Goal: Complete application form

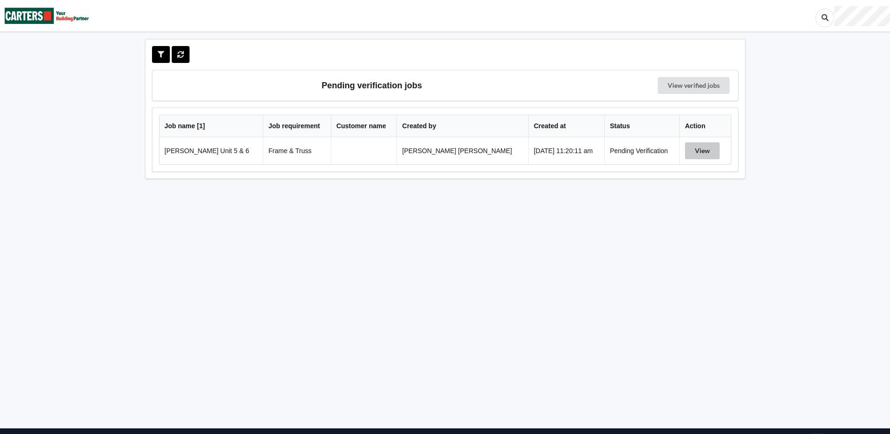
click at [691, 153] on button "View" at bounding box center [702, 150] width 35 height 17
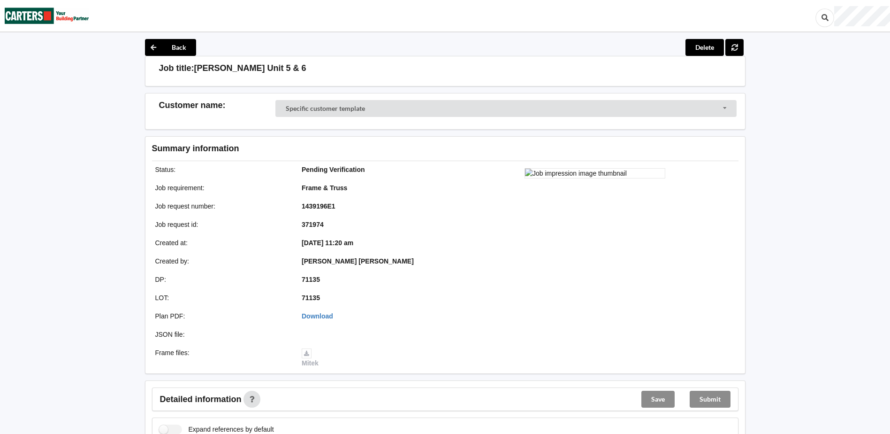
click at [702, 301] on div at bounding box center [595, 267] width 300 height 212
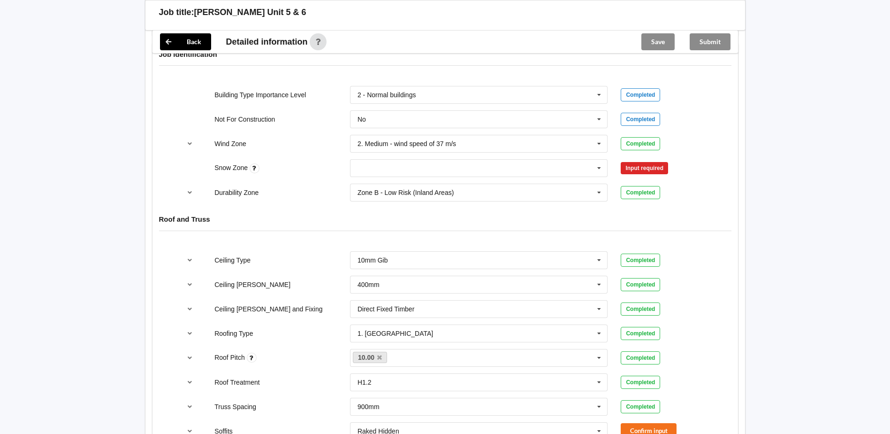
scroll to position [438, 0]
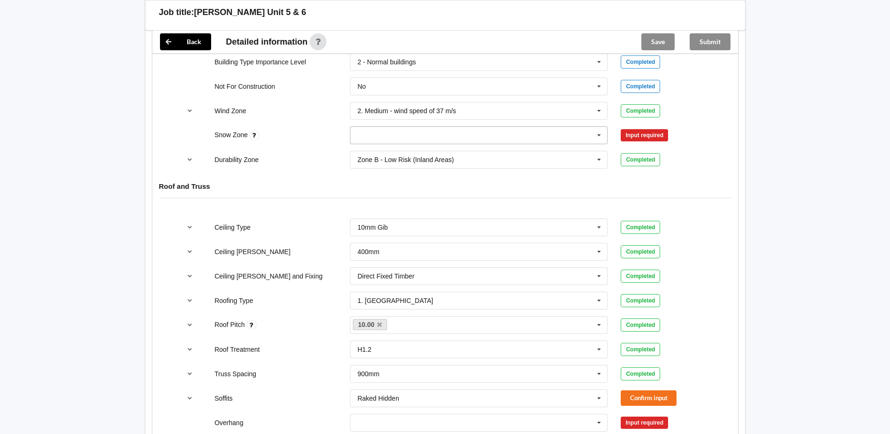
click at [476, 144] on input "text" at bounding box center [479, 135] width 257 height 17
click at [440, 154] on div "N0" at bounding box center [479, 152] width 257 height 17
click at [651, 139] on button "Confirm input" at bounding box center [649, 135] width 56 height 15
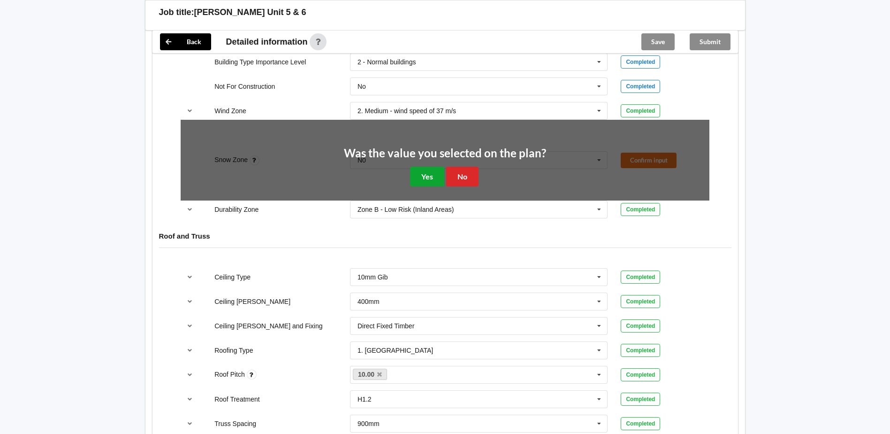
click at [436, 172] on button "Yes" at bounding box center [427, 176] width 34 height 19
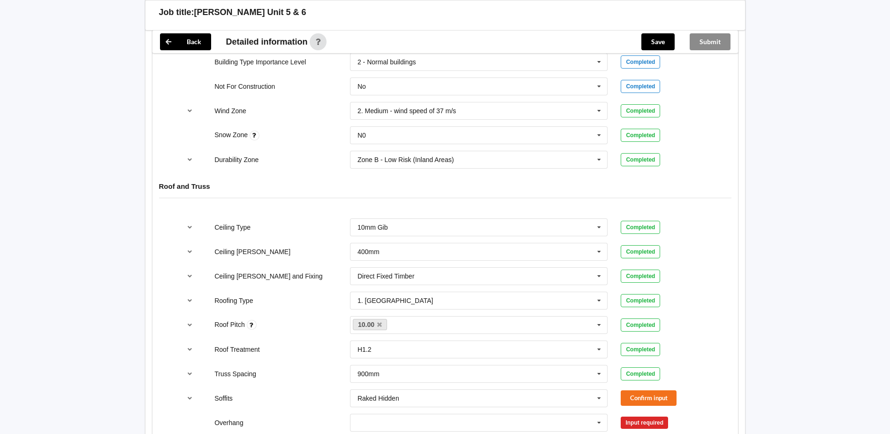
scroll to position [657, 0]
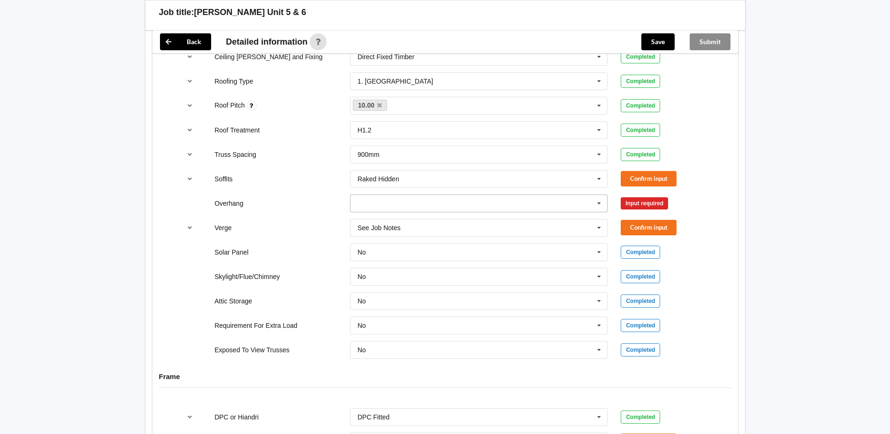
click at [477, 196] on input "text" at bounding box center [479, 203] width 257 height 17
click at [431, 286] on span "Multiple Values – See As Per Plan" at bounding box center [407, 290] width 99 height 8
click at [457, 227] on input "text" at bounding box center [479, 227] width 257 height 17
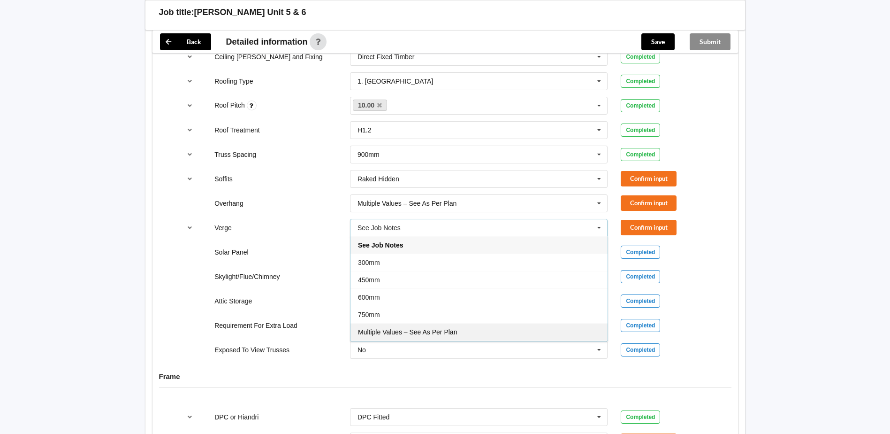
click at [406, 330] on span "Multiple Values – See As Per Plan" at bounding box center [407, 332] width 99 height 8
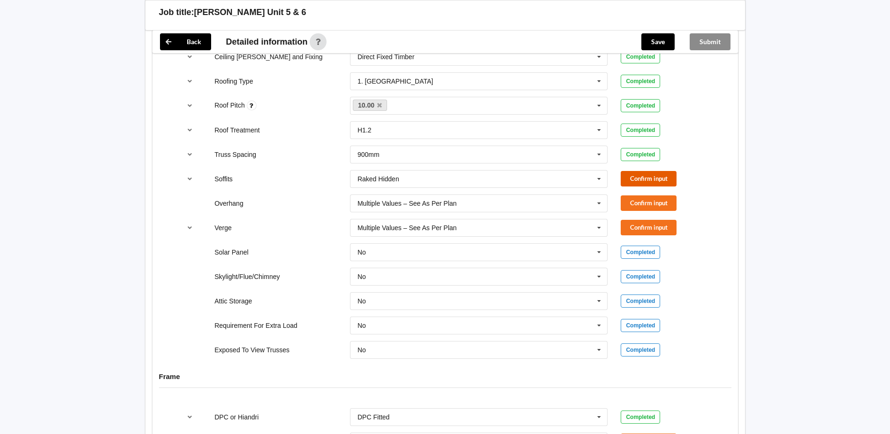
click at [634, 178] on button "Confirm input" at bounding box center [649, 178] width 56 height 15
click at [637, 205] on button "Confirm input" at bounding box center [649, 202] width 56 height 15
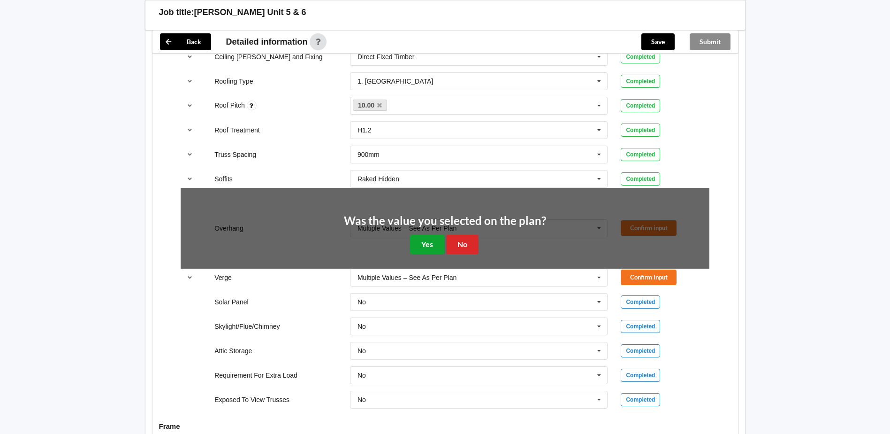
click at [433, 248] on button "Yes" at bounding box center [427, 244] width 34 height 19
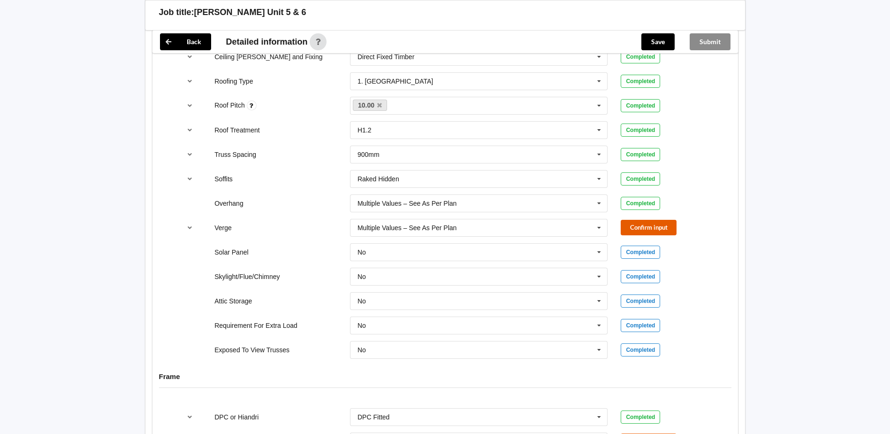
click at [652, 227] on button "Confirm input" at bounding box center [649, 227] width 56 height 15
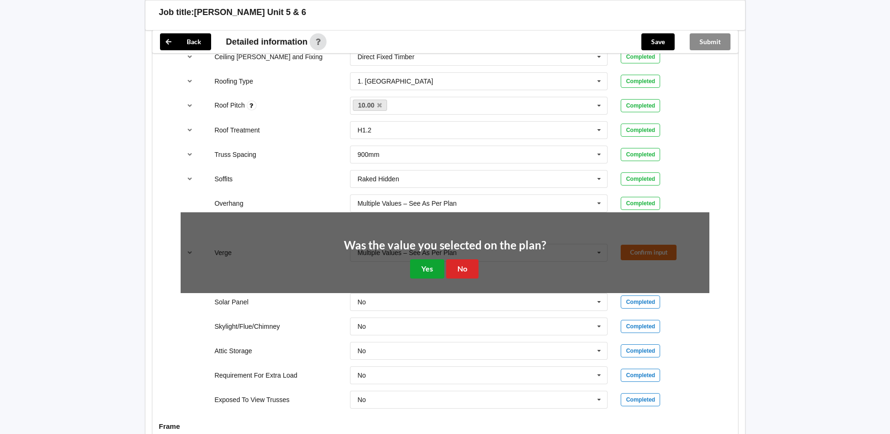
click at [421, 270] on button "Yes" at bounding box center [427, 268] width 34 height 19
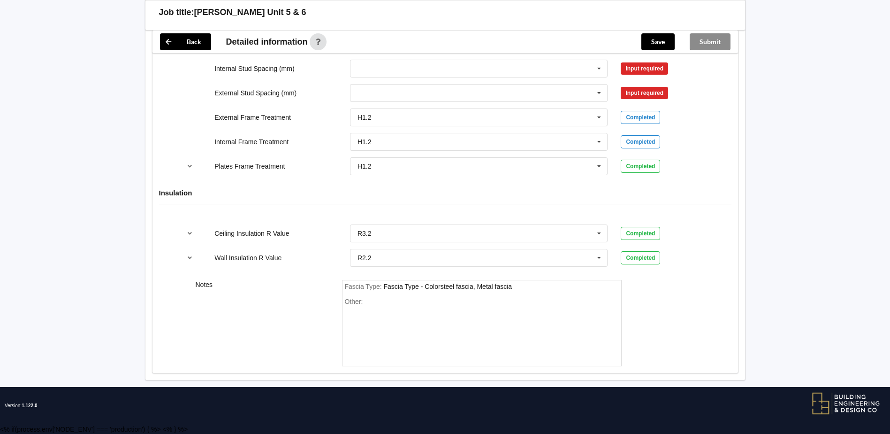
scroll to position [835, 0]
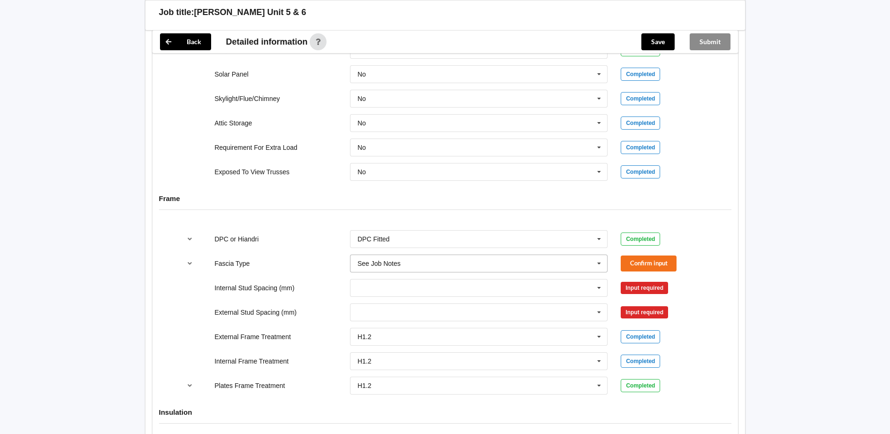
click at [526, 269] on input "text" at bounding box center [479, 263] width 257 height 17
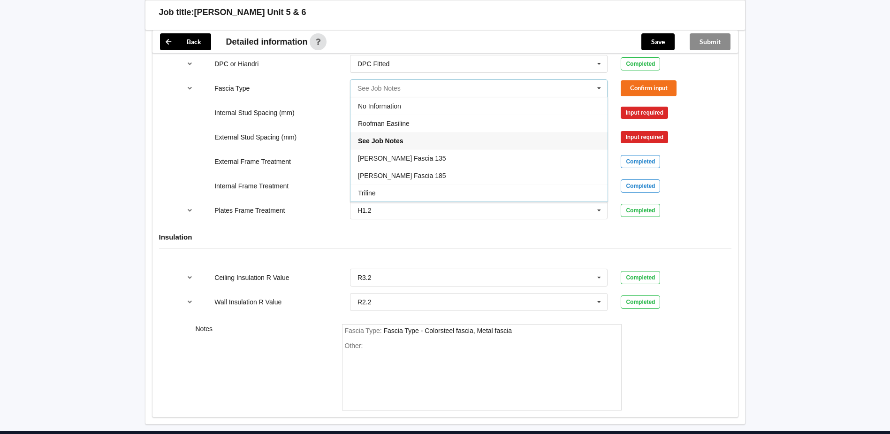
scroll to position [1054, 0]
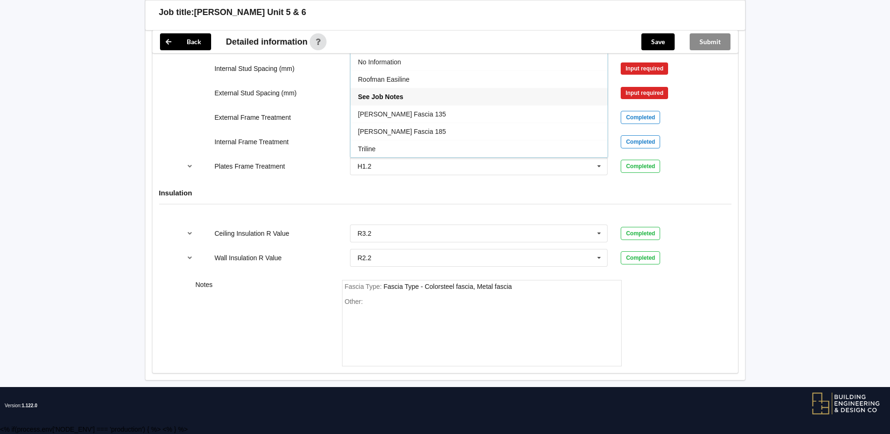
click at [287, 263] on div "Wall Insulation R Value R2.2 None R1.0 R1.2 R1.3 R1.4 R1.5 R1.6 R1.8 R1.9 R2.0 …" at bounding box center [445, 257] width 542 height 31
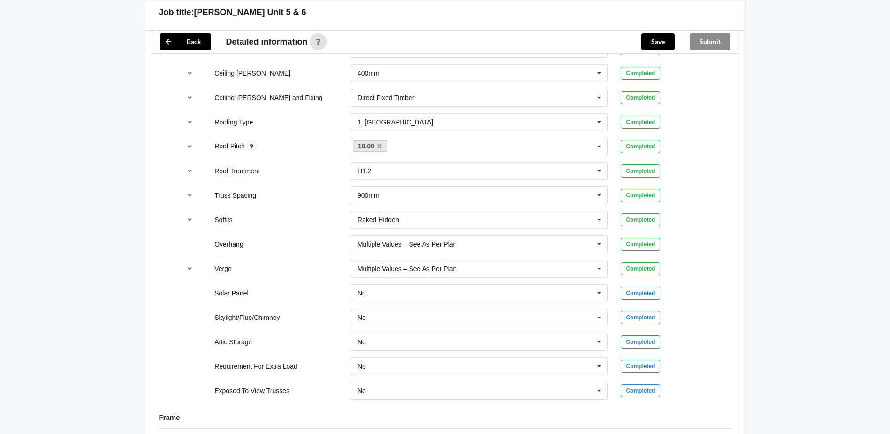
scroll to position [835, 0]
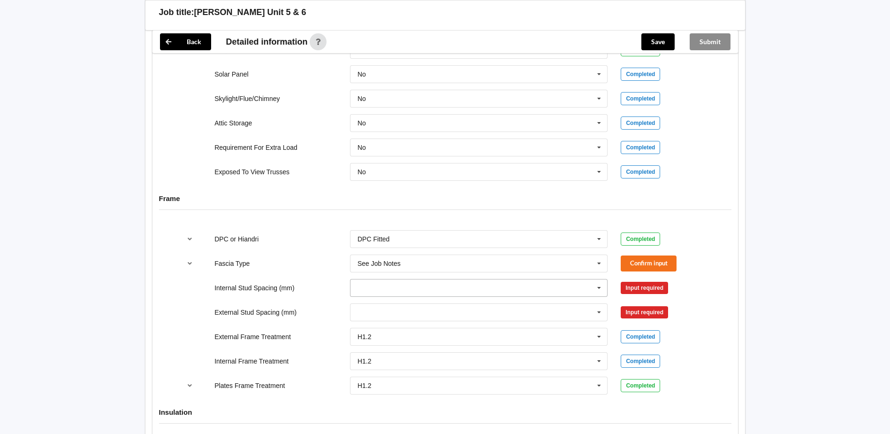
click at [439, 284] on input "text" at bounding box center [479, 287] width 257 height 17
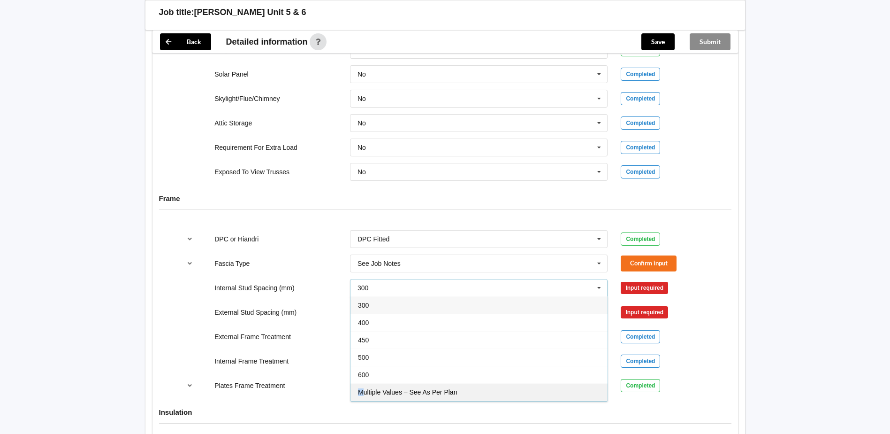
click at [361, 391] on span "Multiple Values – See As Per Plan" at bounding box center [407, 392] width 99 height 8
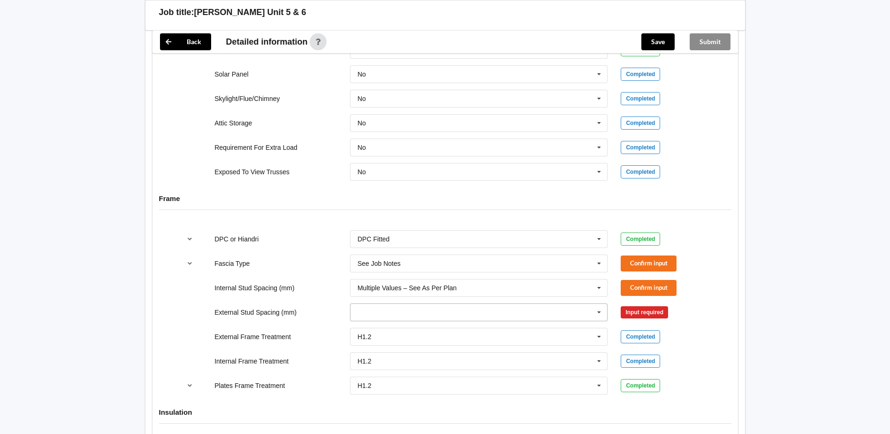
click at [410, 313] on input "text" at bounding box center [479, 312] width 257 height 17
click at [412, 383] on span "Multiple Values – See As Per Plan" at bounding box center [407, 382] width 99 height 8
click at [646, 267] on button "Confirm input" at bounding box center [649, 262] width 56 height 15
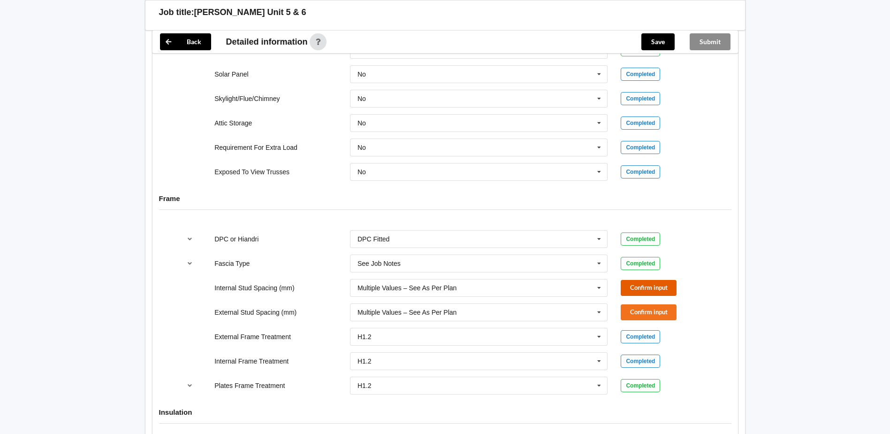
click at [638, 291] on button "Confirm input" at bounding box center [649, 287] width 56 height 15
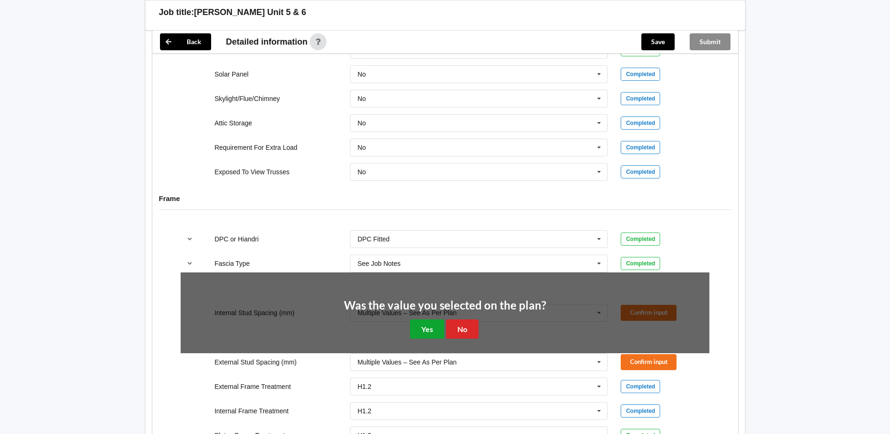
drag, startPoint x: 421, startPoint y: 332, endPoint x: 569, endPoint y: 321, distance: 148.3
click at [426, 331] on button "Yes" at bounding box center [427, 328] width 34 height 19
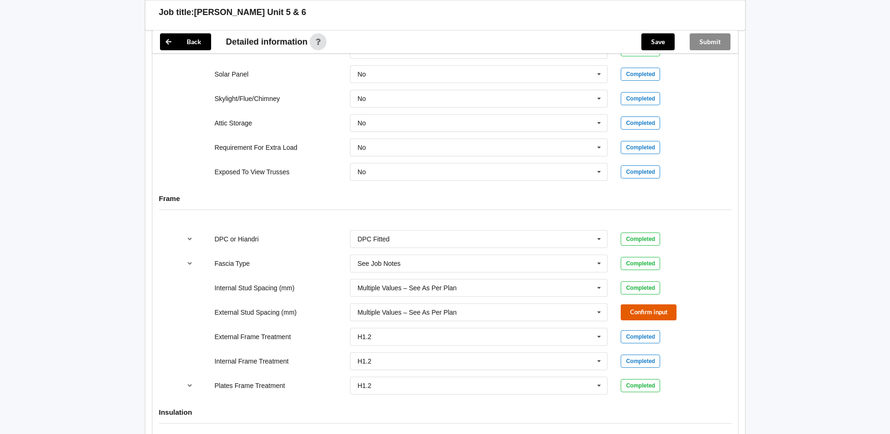
click at [655, 310] on button "Confirm input" at bounding box center [649, 311] width 56 height 15
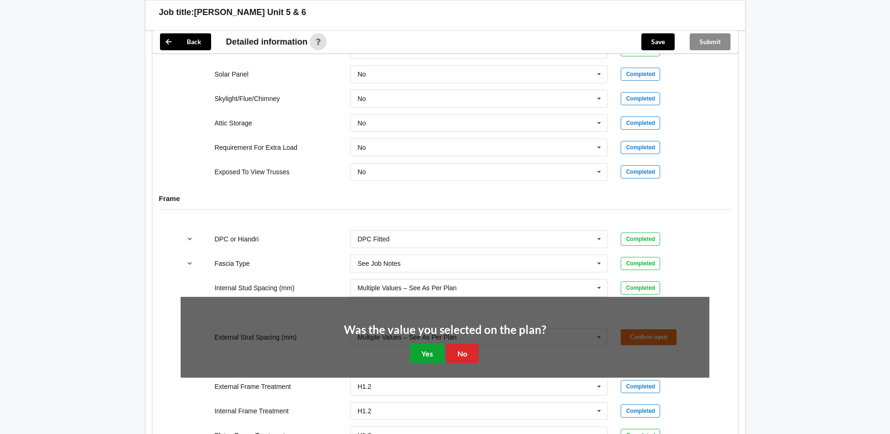
click at [424, 350] on button "Yes" at bounding box center [427, 353] width 34 height 19
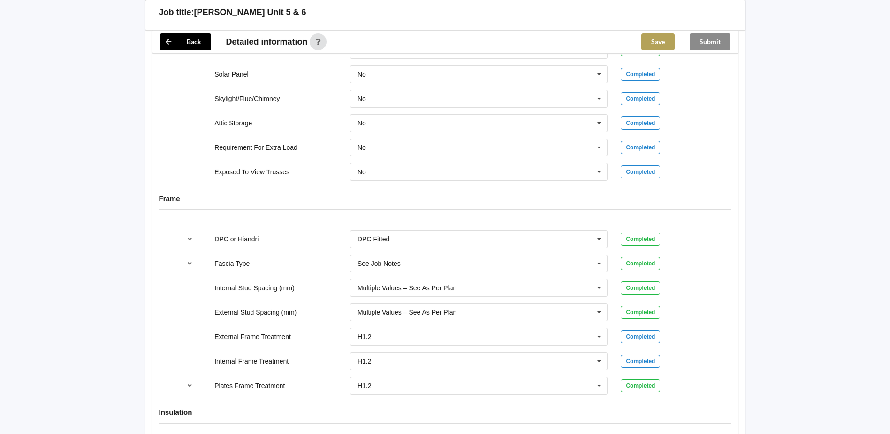
click at [665, 35] on button "Save" at bounding box center [658, 41] width 33 height 17
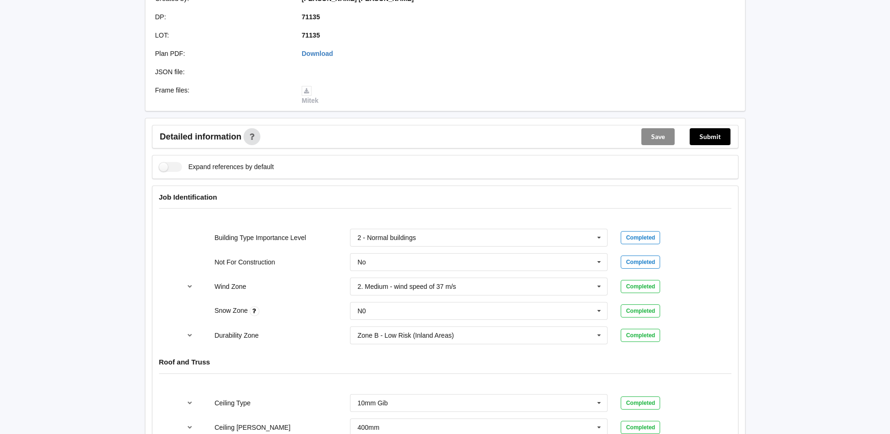
scroll to position [0, 0]
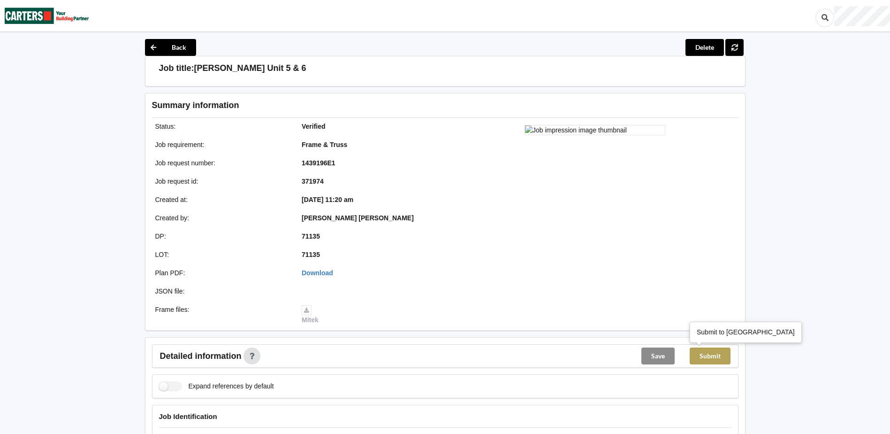
click at [719, 357] on button "Submit" at bounding box center [710, 355] width 41 height 17
